Goal: Complete application form: Complete application form

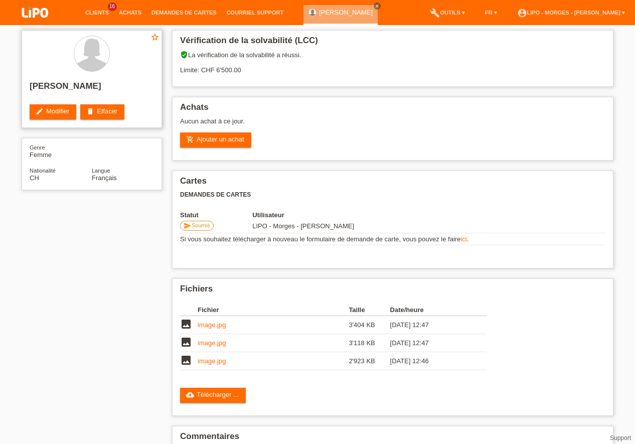
scroll to position [1, 0]
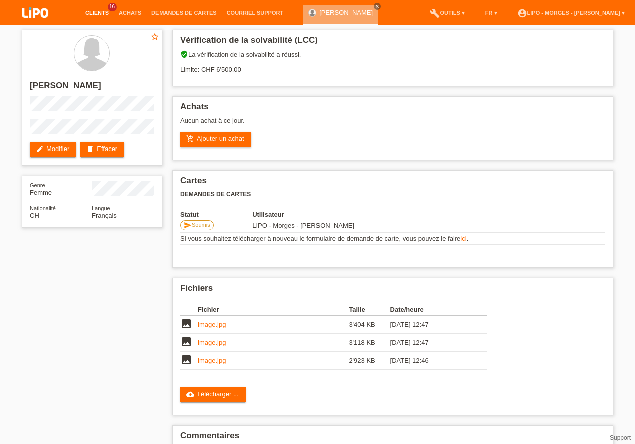
click at [102, 13] on link "Clients" at bounding box center [97, 13] width 34 height 6
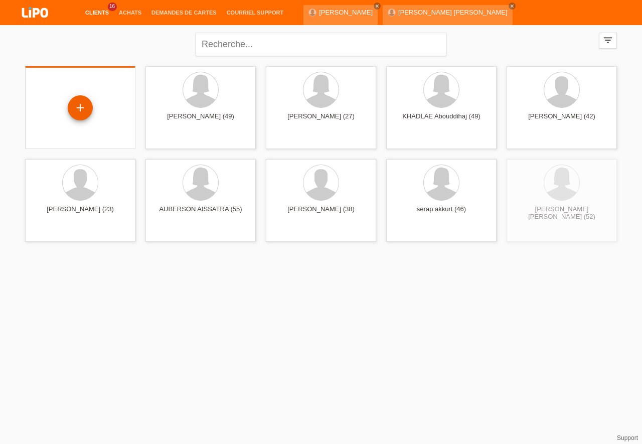
click at [80, 101] on div "+" at bounding box center [80, 107] width 25 height 25
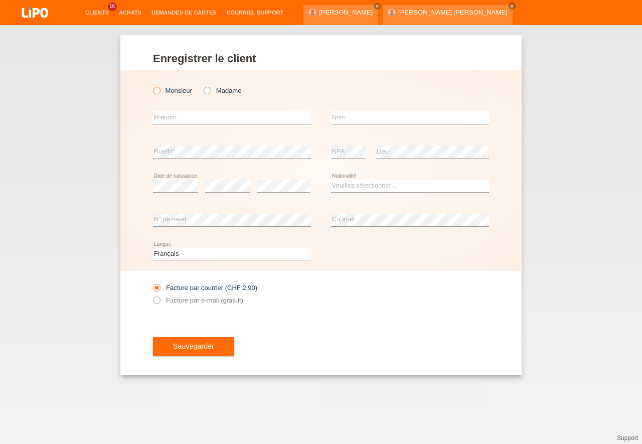
click at [151, 85] on icon at bounding box center [151, 85] width 0 height 0
click at [158, 93] on input "Monsieur" at bounding box center [156, 90] width 7 height 7
radio input "true"
click at [164, 123] on input "text" at bounding box center [232, 117] width 158 height 13
type input "A"
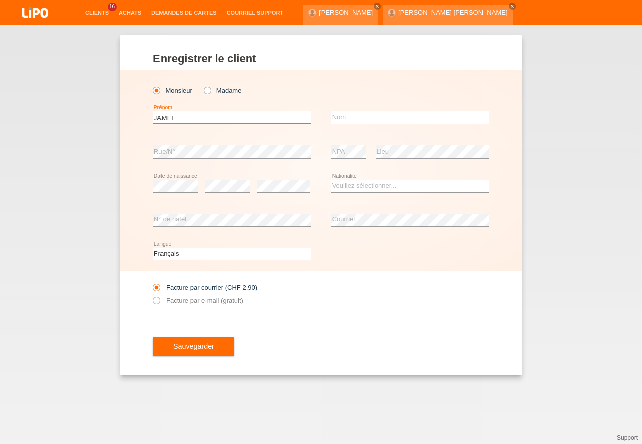
type input "JAMEL"
click at [351, 124] on input "text" at bounding box center [410, 117] width 158 height 13
type input "AHANSAL"
click at [331, 179] on select "Veuillez sélectionner... Suisse Allemagne Autriche Liechtenstein ------------ A…" at bounding box center [410, 185] width 158 height 12
select select "CH"
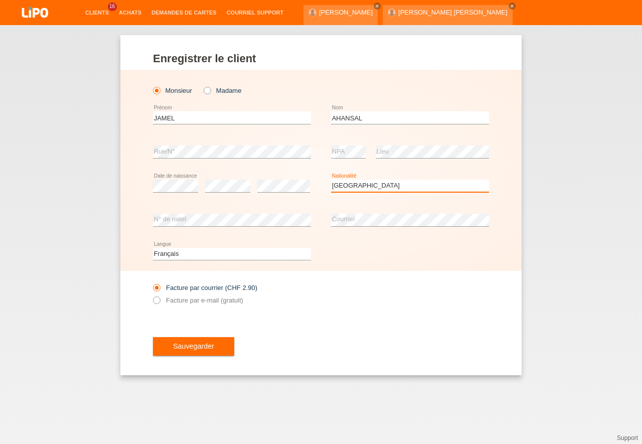
click at [0, 0] on option "Suisse" at bounding box center [0, 0] width 0 height 0
click at [151, 295] on icon at bounding box center [151, 295] width 0 height 0
click at [157, 302] on input "Facture par e-mail (gratuit)" at bounding box center [156, 302] width 7 height 13
radio input "true"
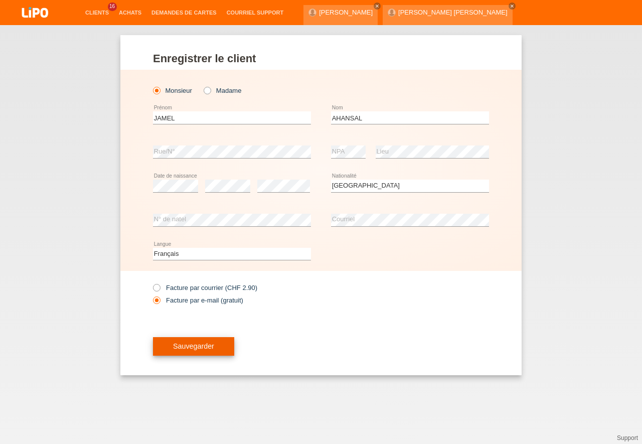
click at [207, 347] on span "Sauvegarder" at bounding box center [193, 346] width 41 height 8
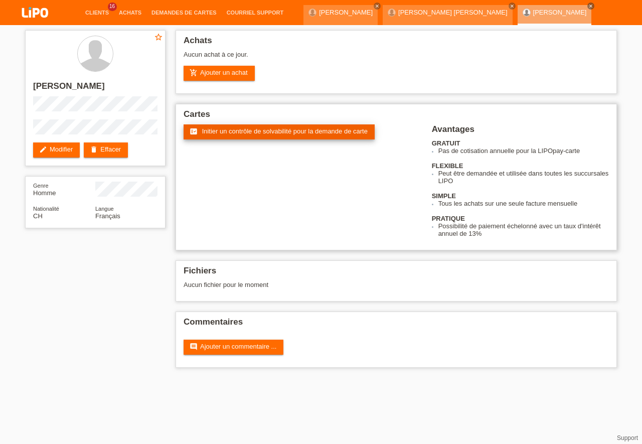
click at [263, 134] on span "Initier un contrôle de solvabilité pour la demande de carte" at bounding box center [284, 131] width 165 height 8
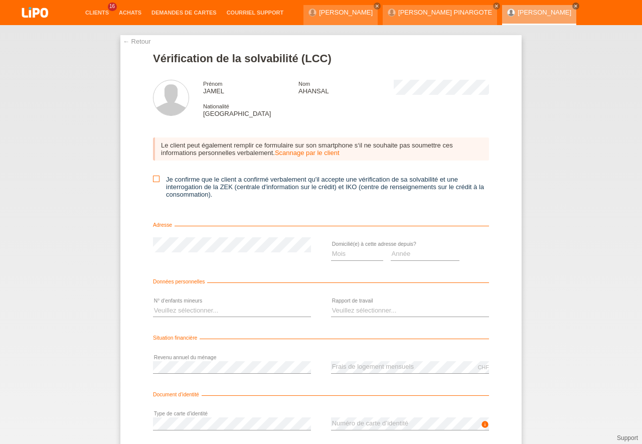
click at [153, 180] on icon at bounding box center [156, 178] width 7 height 7
click at [153, 180] on input "Je confirme que le client a confirmé verbalement qu'il accepte une vérification…" at bounding box center [156, 178] width 7 height 7
checkbox input "true"
click at [153, 304] on select "Veuillez sélectionner... 0 1 2 3 4 5 6 7 8 9" at bounding box center [232, 310] width 158 height 12
select select "2"
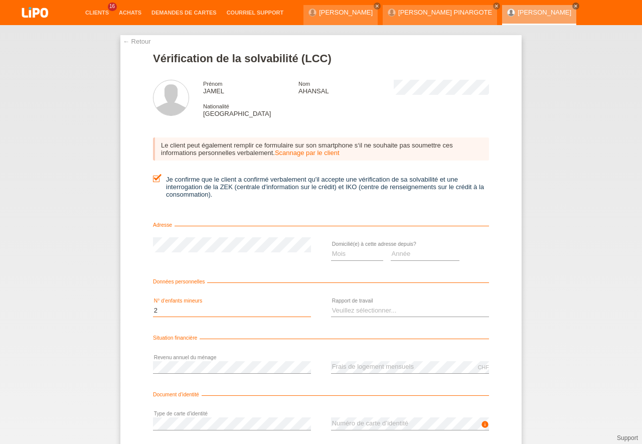
click at [0, 0] on option "2" at bounding box center [0, 0] width 0 height 0
click at [331, 248] on select "Mois 01 02 03 04 05 06 07 08 09 10" at bounding box center [357, 254] width 52 height 12
select select "05"
click at [0, 0] on option "05" at bounding box center [0, 0] width 0 height 0
click at [391, 248] on select "Année 2025 2024 2023 2022 2021 2020 2019 2018 2017 2016 2015 2014 2013 2012 201…" at bounding box center [425, 254] width 69 height 12
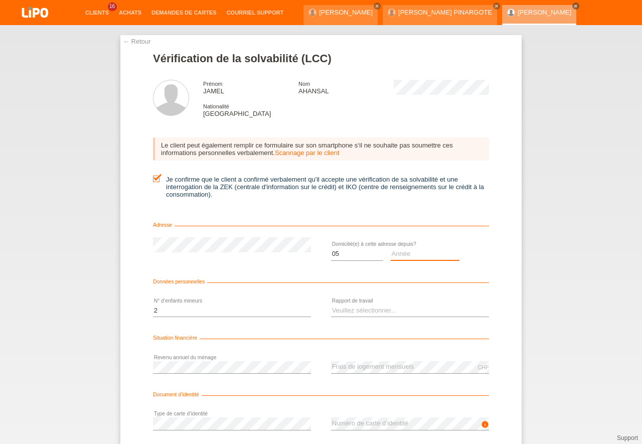
select select "2025"
click at [0, 0] on option "2025" at bounding box center [0, 0] width 0 height 0
click at [331, 304] on select "Veuillez sélectionner... A durée indéterminée A durée déterminée Apprenti/étudi…" at bounding box center [410, 310] width 158 height 12
select select "UNLIMITED"
click at [0, 0] on option "A durée indéterminée" at bounding box center [0, 0] width 0 height 0
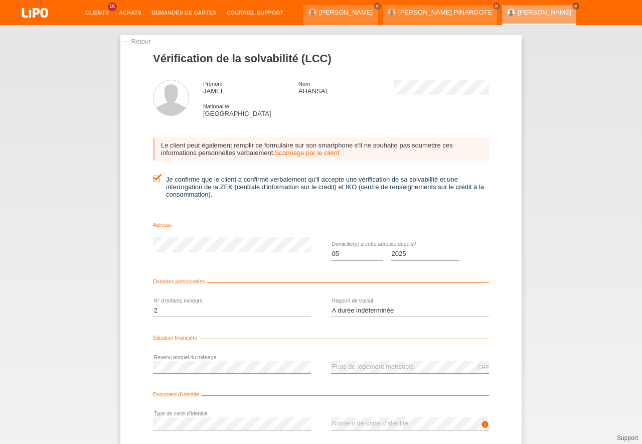
click at [450, 399] on div "Document d’identité" at bounding box center [321, 397] width 336 height 10
click at [623, 359] on div "← Retour Vérification de la solvabilité (LCC) Prénom JAMEL Nom AHANSAL National…" at bounding box center [321, 234] width 642 height 419
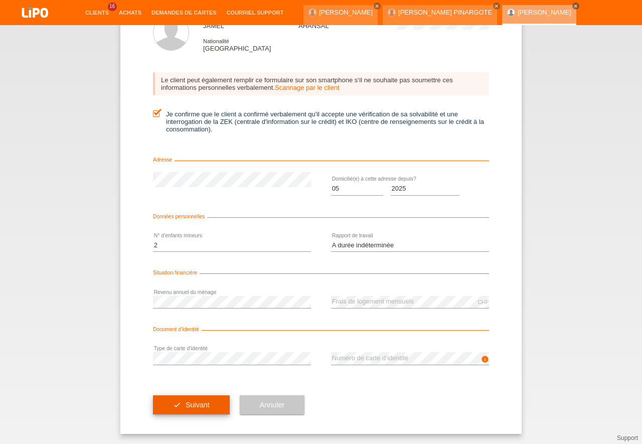
click at [202, 404] on span "Suivant" at bounding box center [198, 405] width 24 height 8
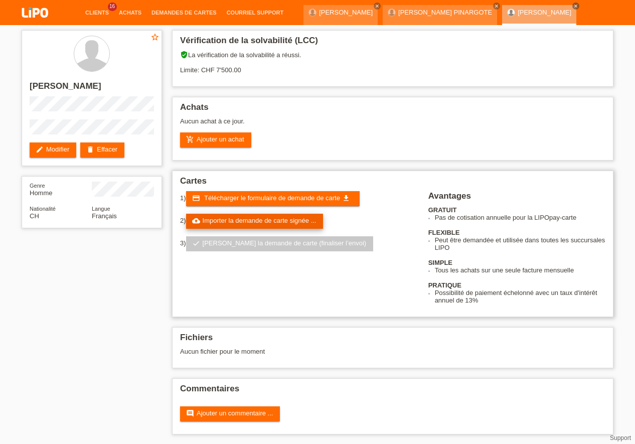
click at [267, 218] on link "cloud_upload Importer la demande de carte signée ..." at bounding box center [254, 221] width 137 height 15
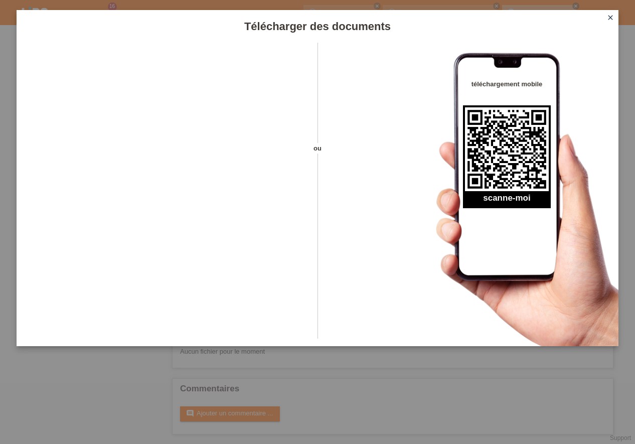
click at [610, 18] on icon "close" at bounding box center [610, 18] width 8 height 8
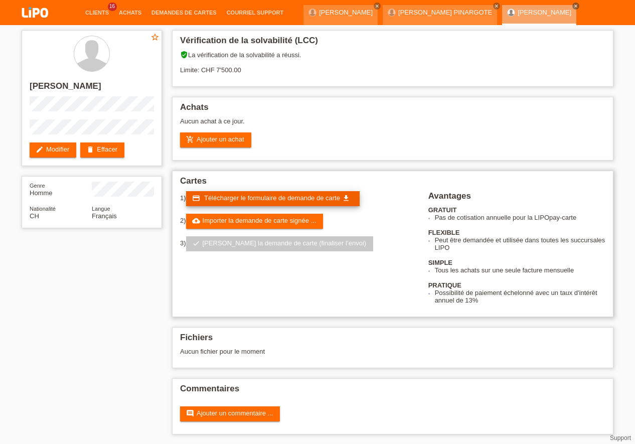
click at [249, 201] on span "Télécharger le formulaire de demande de carte" at bounding box center [272, 198] width 136 height 8
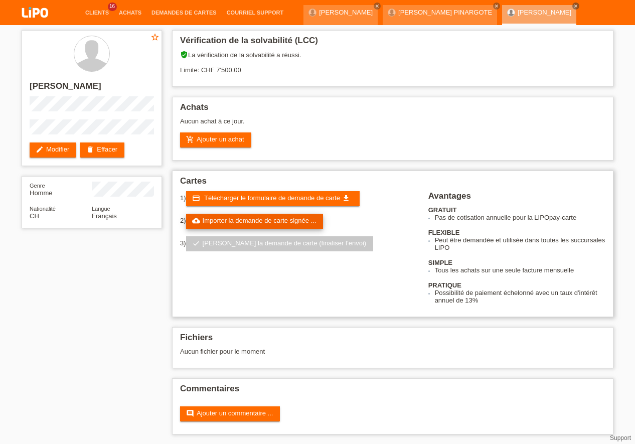
click at [266, 218] on link "cloud_upload Importer la demande de carte signée ..." at bounding box center [254, 221] width 137 height 15
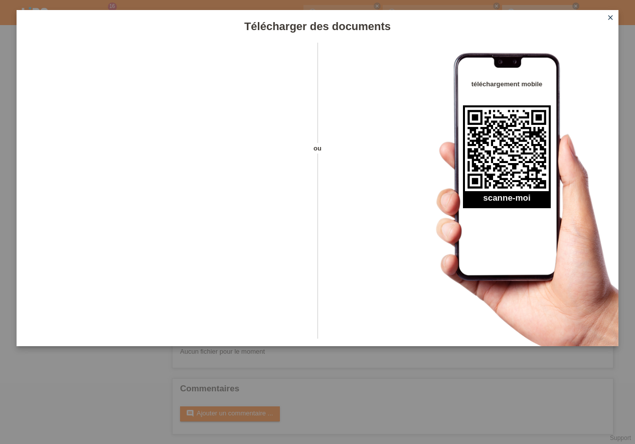
scroll to position [1, 0]
click at [610, 15] on icon "close" at bounding box center [610, 18] width 8 height 8
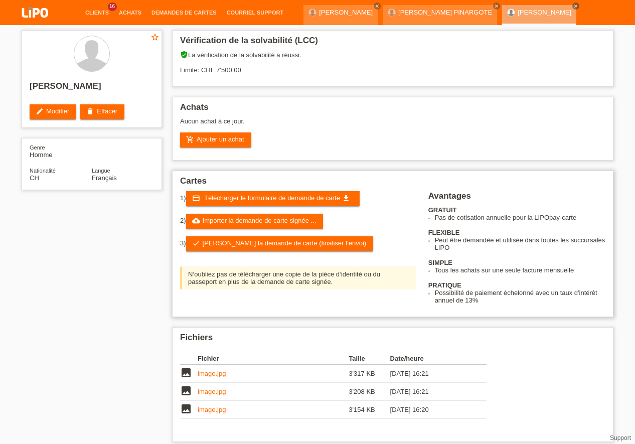
scroll to position [1, 0]
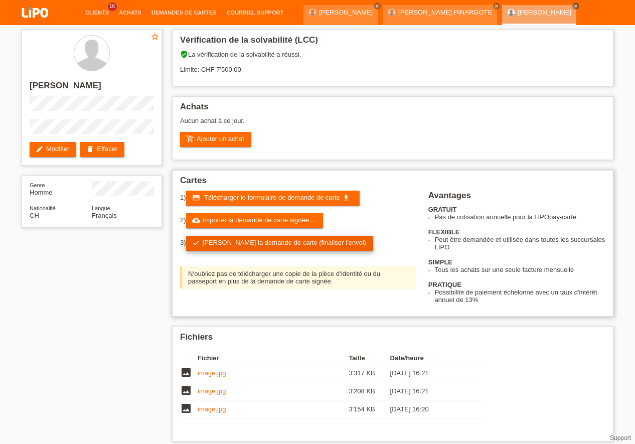
click at [267, 244] on link "check Soumettre la demande de carte (finaliser l’envoi)" at bounding box center [280, 243] width 188 height 15
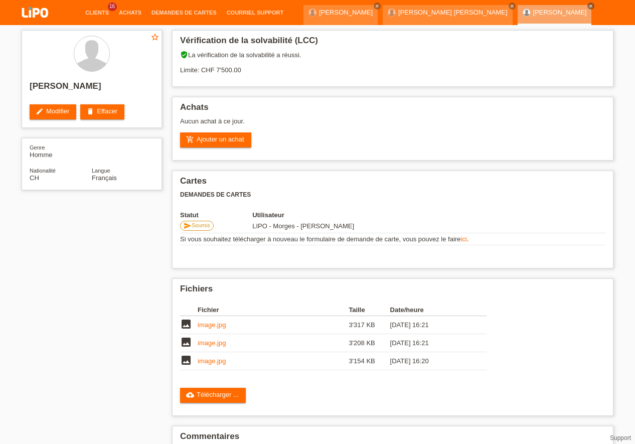
scroll to position [1, 0]
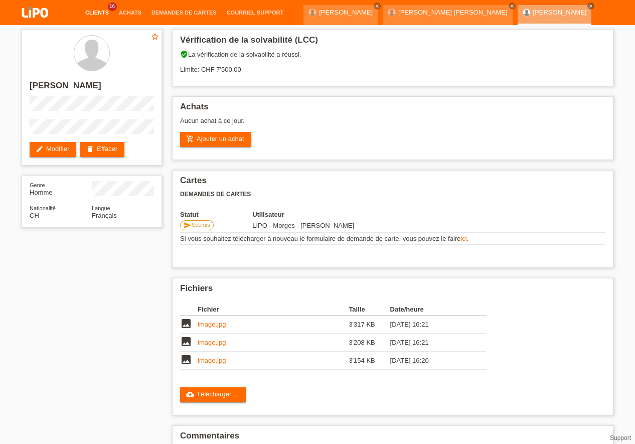
click at [98, 12] on link "Clients" at bounding box center [97, 13] width 34 height 6
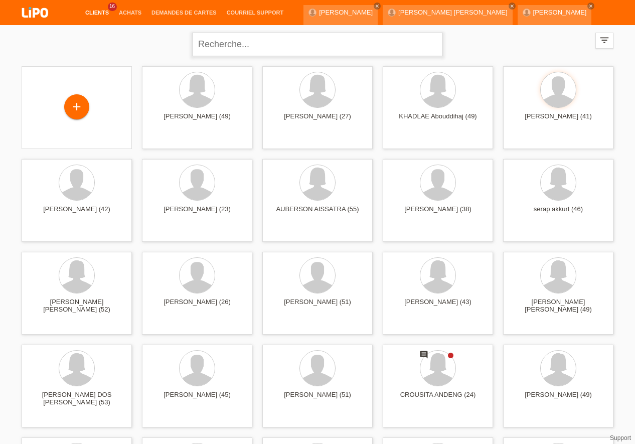
click at [210, 45] on input "text" at bounding box center [317, 45] width 251 height 24
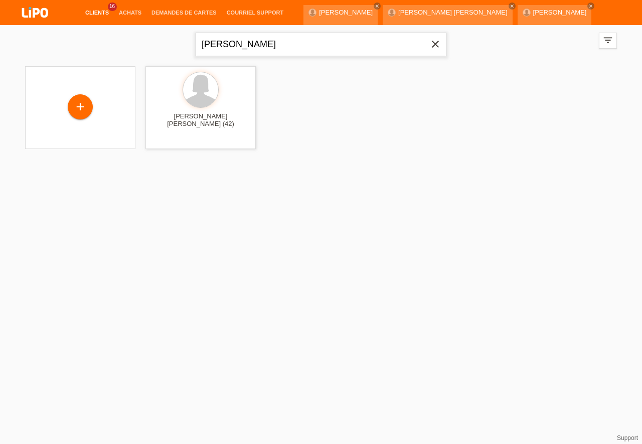
click at [257, 44] on input "[PERSON_NAME]" at bounding box center [321, 45] width 251 height 24
type input "v"
type input "m"
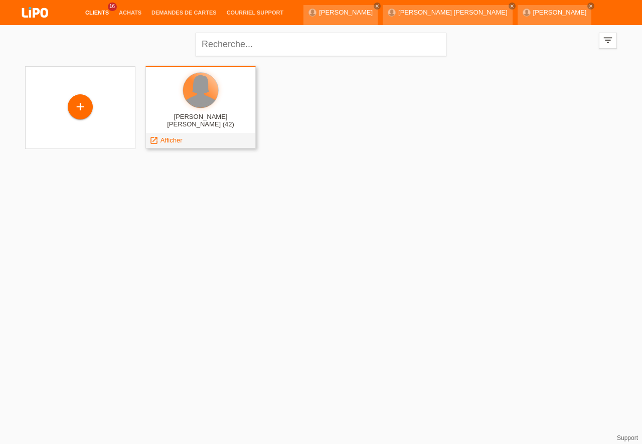
click at [189, 96] on div at bounding box center [200, 90] width 35 height 35
click at [168, 142] on span "Afficher" at bounding box center [171, 140] width 22 height 8
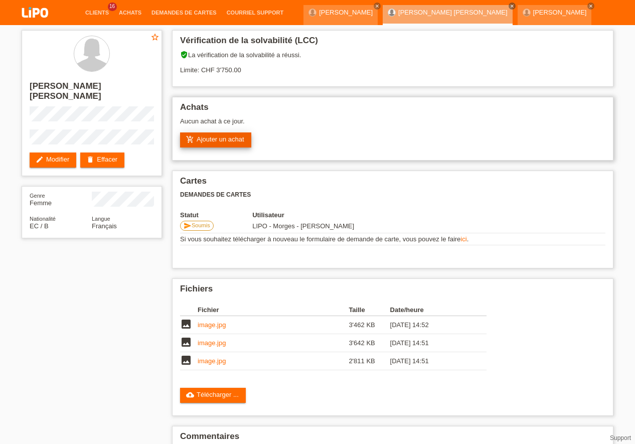
click at [227, 137] on link "add_shopping_cart Ajouter un achat" at bounding box center [215, 139] width 71 height 15
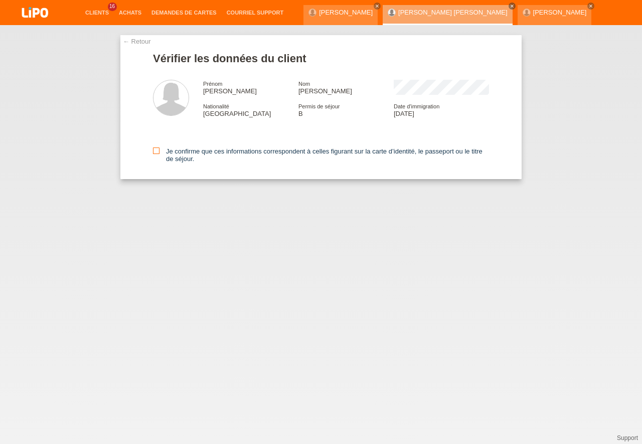
click at [155, 149] on icon at bounding box center [156, 150] width 7 height 7
click at [155, 149] on input "Je confirme que ces informations correspondent à celles figurant sur la carte d…" at bounding box center [156, 150] width 7 height 7
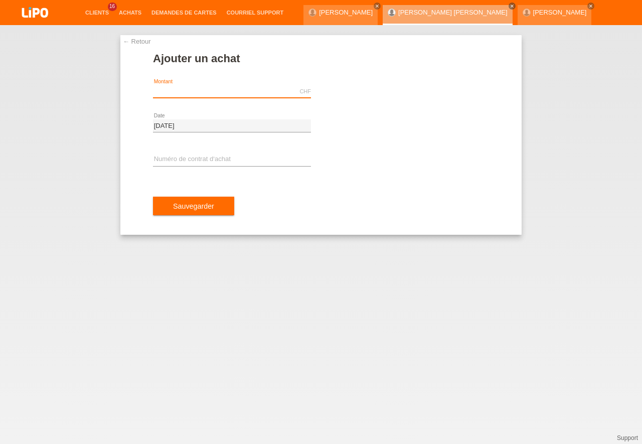
click at [170, 92] on input "text" at bounding box center [232, 91] width 158 height 13
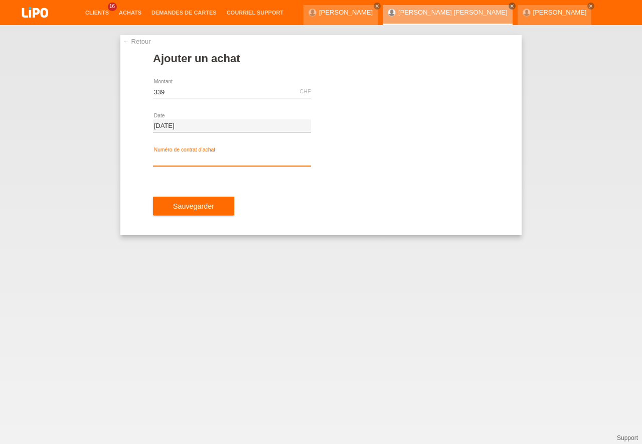
type input "339.00"
click at [167, 157] on input "text" at bounding box center [232, 159] width 158 height 13
type input "XU0DCC"
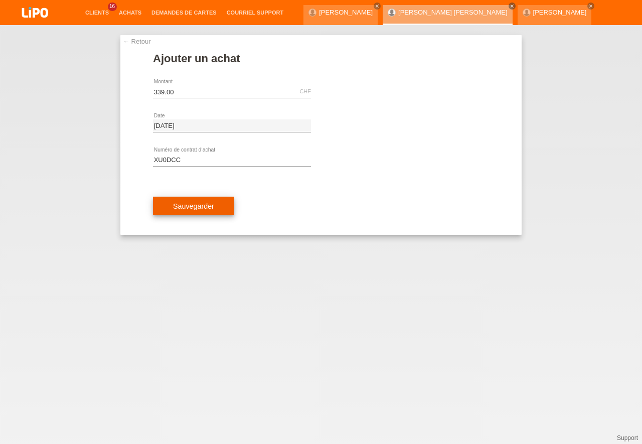
click at [207, 202] on button "Sauvegarder" at bounding box center [193, 206] width 81 height 19
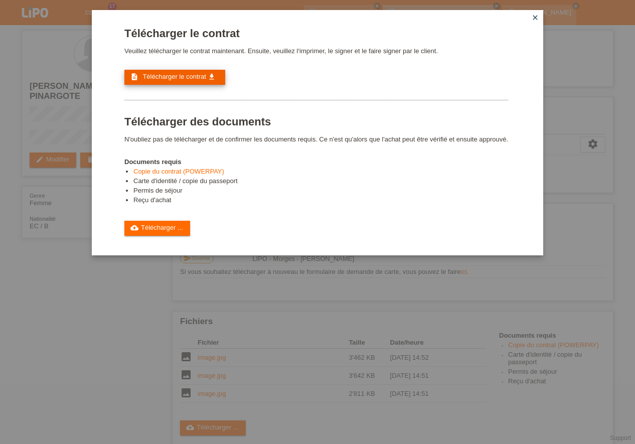
click at [190, 77] on span "Télécharger le contrat" at bounding box center [173, 77] width 63 height 8
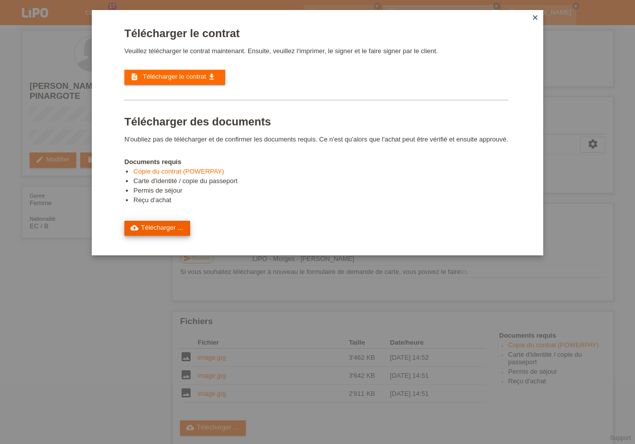
click at [174, 222] on link "cloud_upload Télécharger ..." at bounding box center [157, 228] width 66 height 15
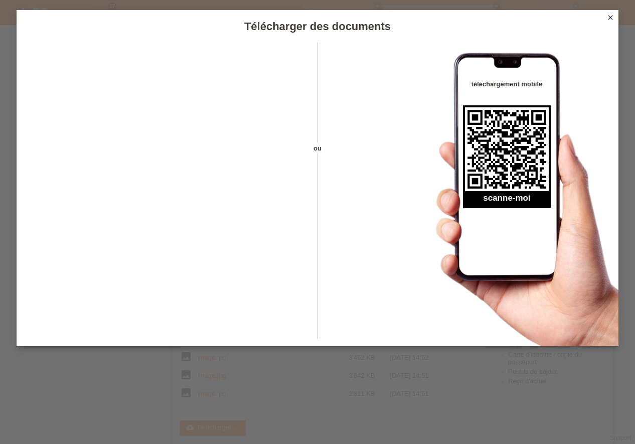
click at [612, 16] on icon "close" at bounding box center [610, 18] width 8 height 8
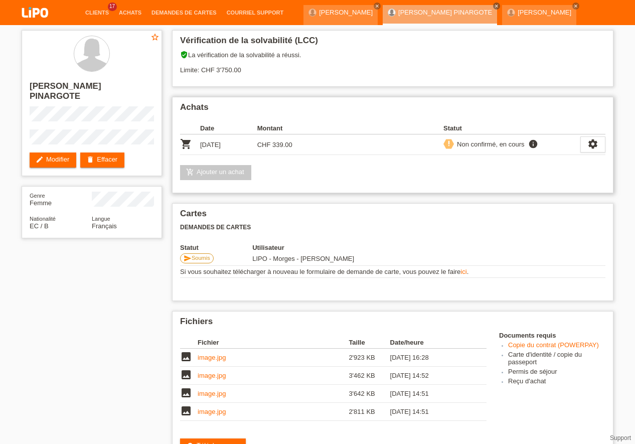
click at [211, 173] on link "add_shopping_cart Ajouter un achat" at bounding box center [215, 172] width 71 height 15
click at [530, 143] on icon "info" at bounding box center [533, 144] width 12 height 10
click at [587, 145] on div "settings" at bounding box center [592, 144] width 25 height 16
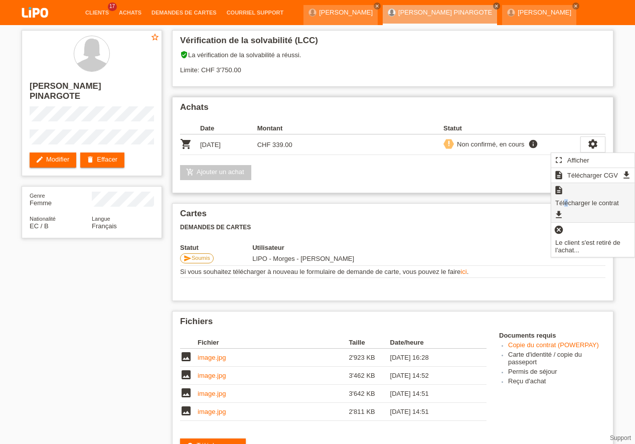
click at [577, 197] on span "Télécharger le contrat" at bounding box center [587, 203] width 66 height 12
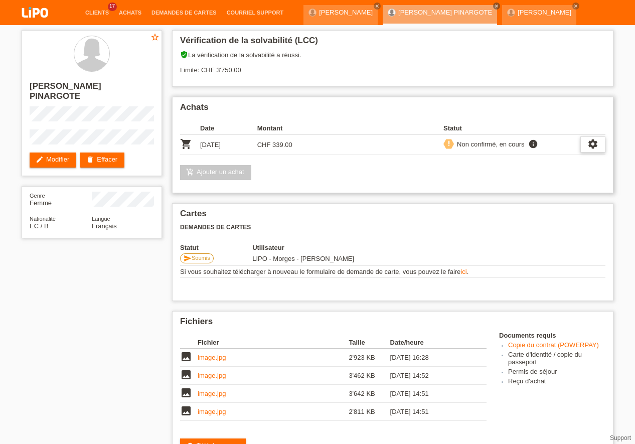
click at [586, 147] on div "settings" at bounding box center [592, 144] width 25 height 16
click at [575, 174] on span "Télécharger CGV" at bounding box center [563, 175] width 54 height 12
click at [218, 417] on td "image.jpg" at bounding box center [273, 412] width 151 height 18
click at [226, 410] on td "image.jpg" at bounding box center [273, 412] width 151 height 18
click at [218, 412] on link "image.jpg" at bounding box center [212, 412] width 28 height 8
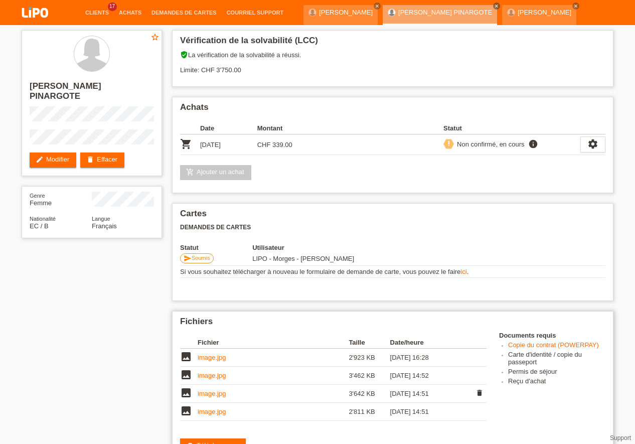
click at [217, 397] on link "image.jpg" at bounding box center [212, 394] width 28 height 8
click at [216, 370] on td "image.jpg" at bounding box center [273, 376] width 151 height 18
click at [217, 379] on link "image.jpg" at bounding box center [212, 376] width 28 height 8
click at [217, 357] on link "image.jpg" at bounding box center [212, 357] width 28 height 8
click at [592, 139] on icon "settings" at bounding box center [592, 143] width 11 height 11
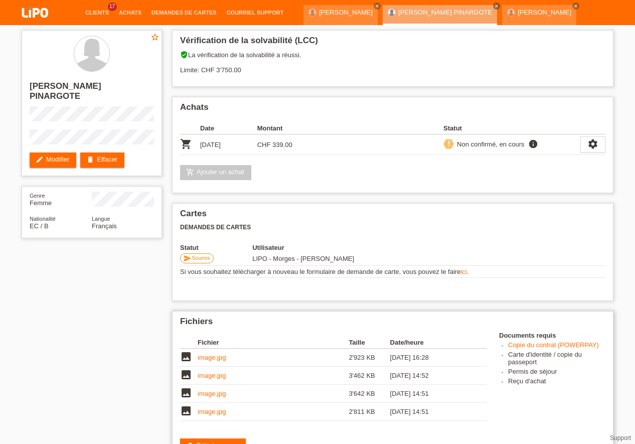
scroll to position [29, 0]
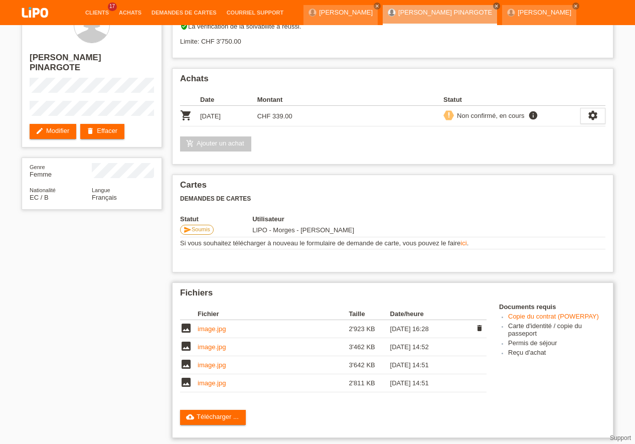
click at [207, 330] on link "image.jpg" at bounding box center [212, 329] width 28 height 8
click at [219, 347] on link "image.jpg" at bounding box center [212, 347] width 28 height 8
click at [220, 367] on link "image.jpg" at bounding box center [212, 365] width 28 height 8
click at [226, 383] on td "image.jpg" at bounding box center [273, 383] width 151 height 18
click at [223, 383] on link "image.jpg" at bounding box center [212, 383] width 28 height 8
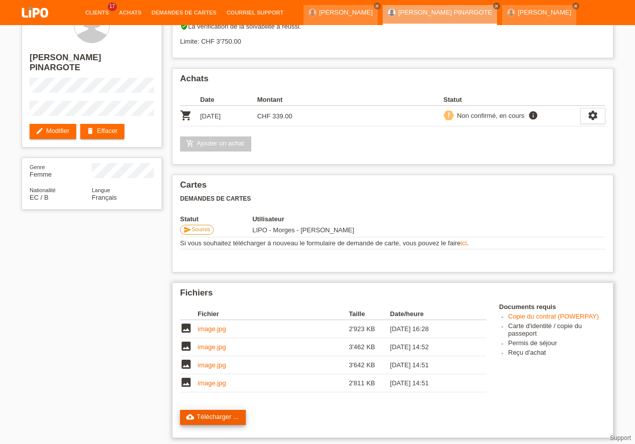
scroll to position [57, 0]
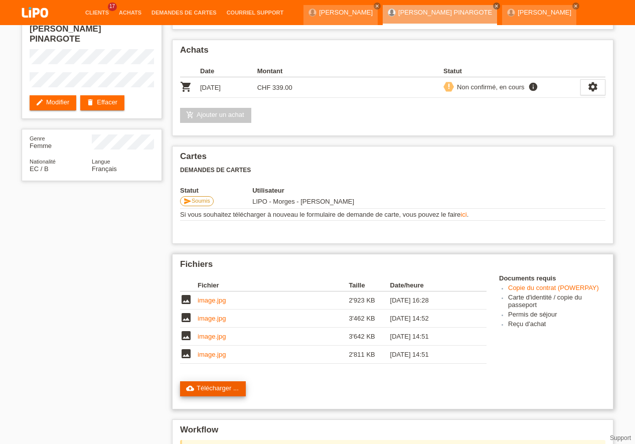
click at [217, 390] on link "cloud_upload Télécharger ..." at bounding box center [213, 388] width 66 height 15
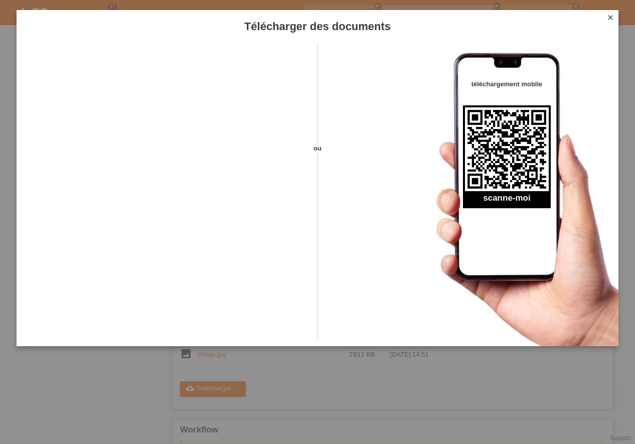
click at [611, 17] on icon "close" at bounding box center [610, 18] width 8 height 8
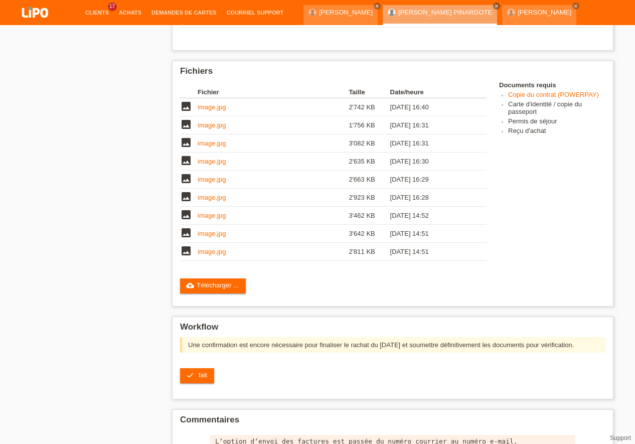
scroll to position [256, 0]
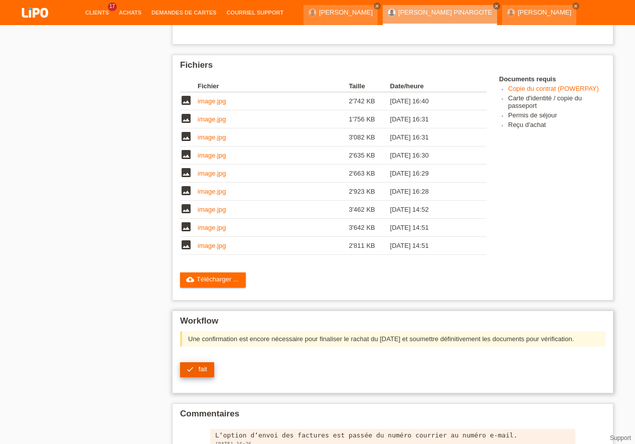
click at [198, 371] on link "check fait" at bounding box center [197, 369] width 34 height 15
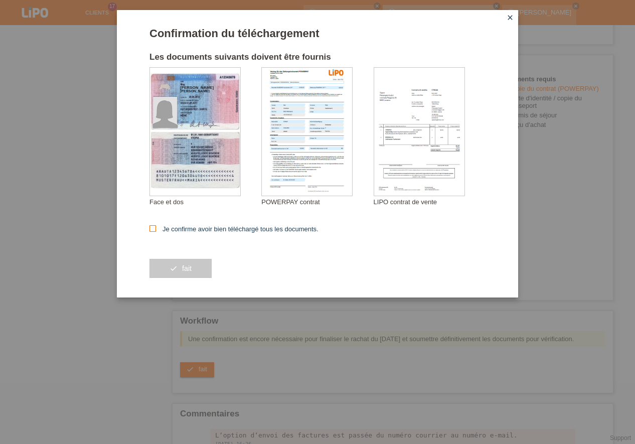
click at [152, 230] on icon at bounding box center [152, 228] width 7 height 7
click at [152, 230] on input "Je confirme avoir bien téléchargé tous les documents." at bounding box center [152, 228] width 7 height 7
checkbox input "true"
click at [189, 271] on span "fait" at bounding box center [187, 268] width 10 height 8
